Goal: Transaction & Acquisition: Purchase product/service

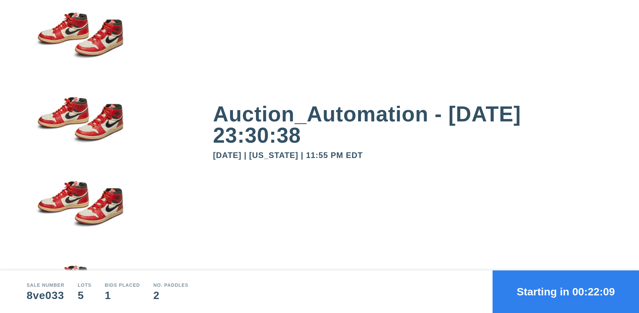
click at [566, 292] on button "Starting in 00:22:09" at bounding box center [566, 292] width 147 height 43
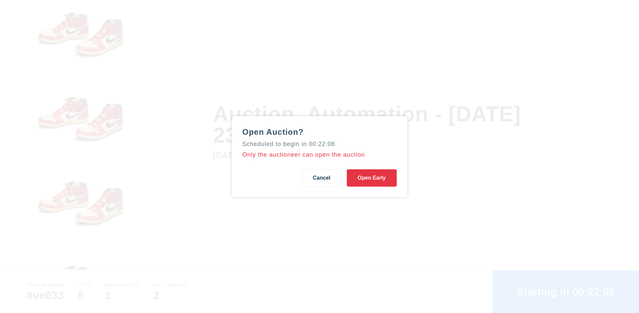
click at [372, 178] on button "Open Early" at bounding box center [372, 178] width 50 height 17
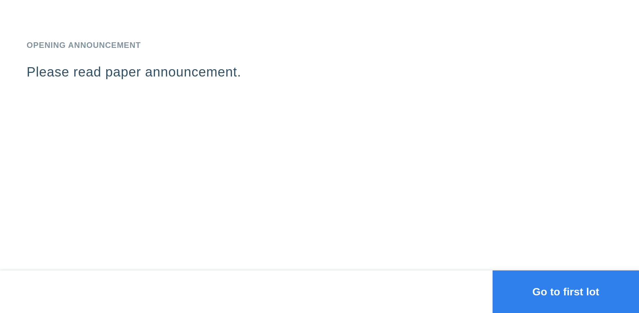
click at [566, 292] on button "Go to first lot" at bounding box center [566, 292] width 147 height 43
